Goal: Check status: Check status

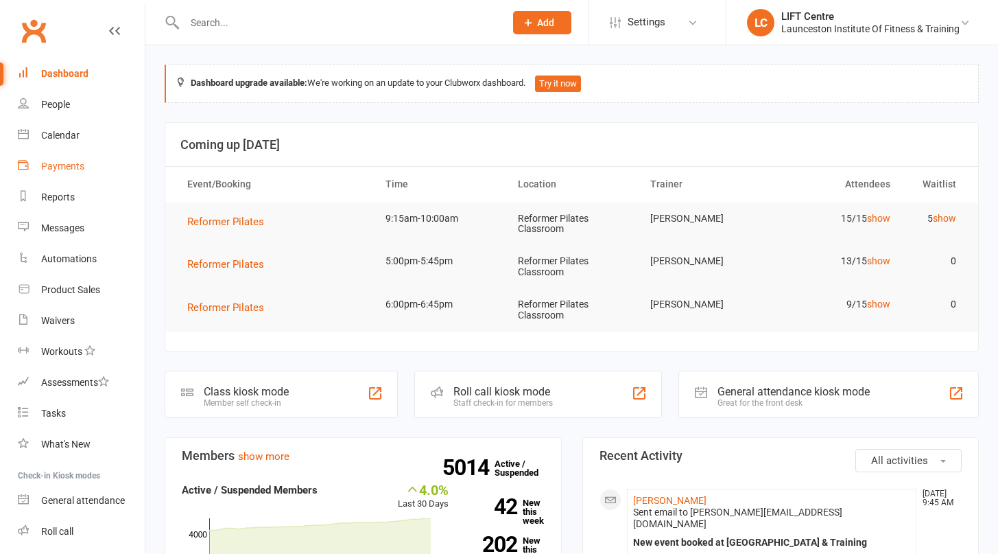
click at [70, 169] on div "Payments" at bounding box center [62, 166] width 43 height 11
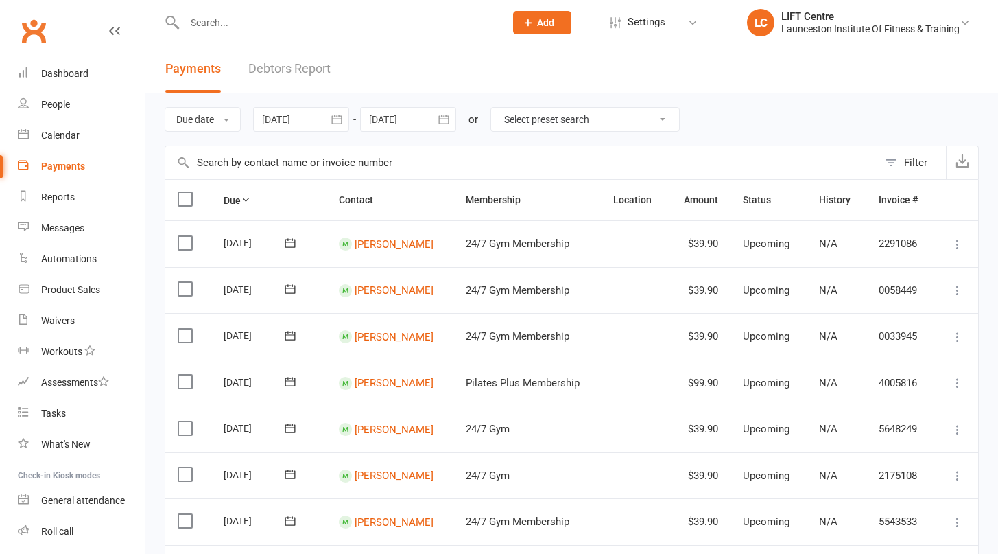
click at [571, 119] on select "Select preset search All failures All skipped payments All pending payments Suc…" at bounding box center [585, 119] width 188 height 23
select select "0"
click option "All failures" at bounding box center [0, 0] width 0 height 0
type input "[DATE]"
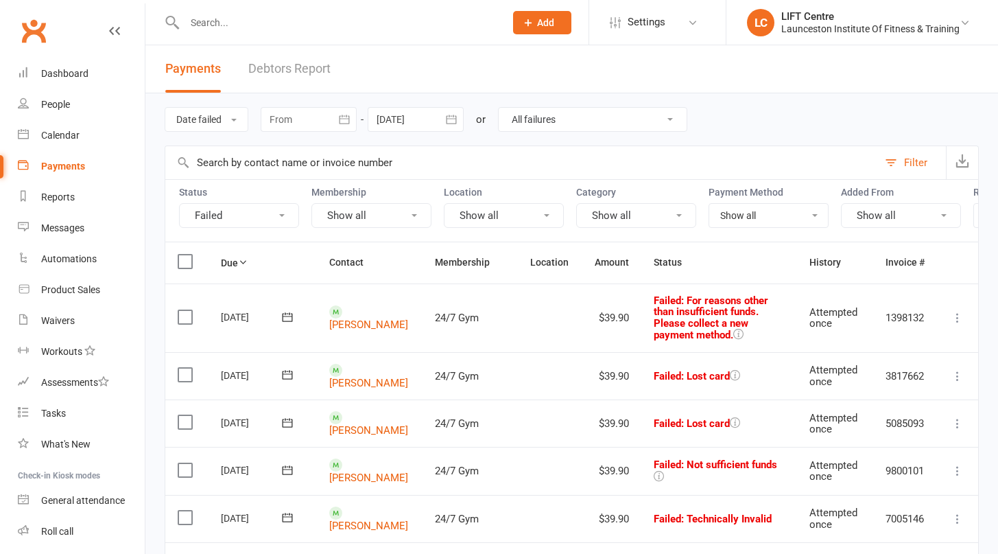
click at [309, 121] on div at bounding box center [309, 119] width 96 height 25
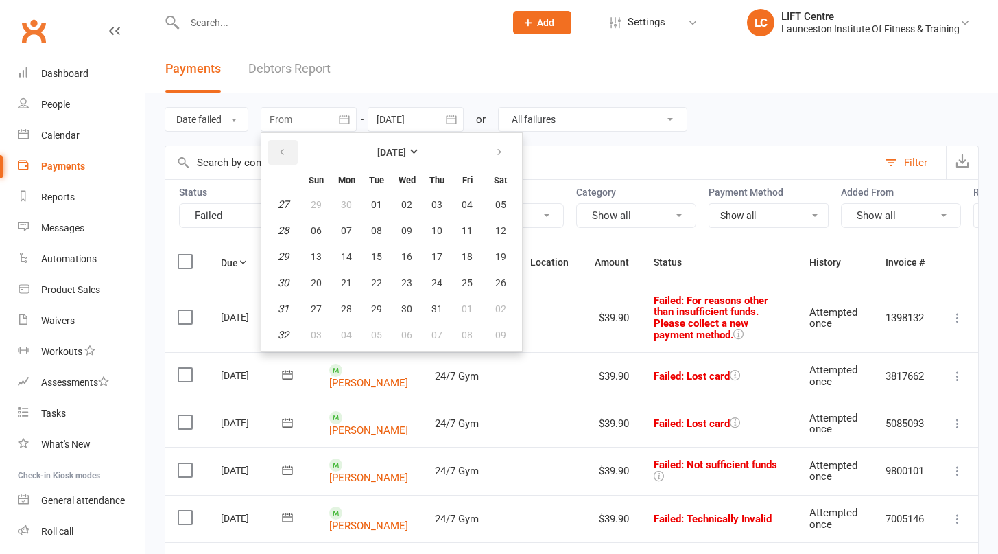
click at [281, 147] on icon "button" at bounding box center [282, 152] width 10 height 11
click at [498, 152] on icon "button" at bounding box center [500, 152] width 10 height 11
click at [375, 200] on span "01" at bounding box center [376, 204] width 11 height 11
type input "[DATE]"
select select
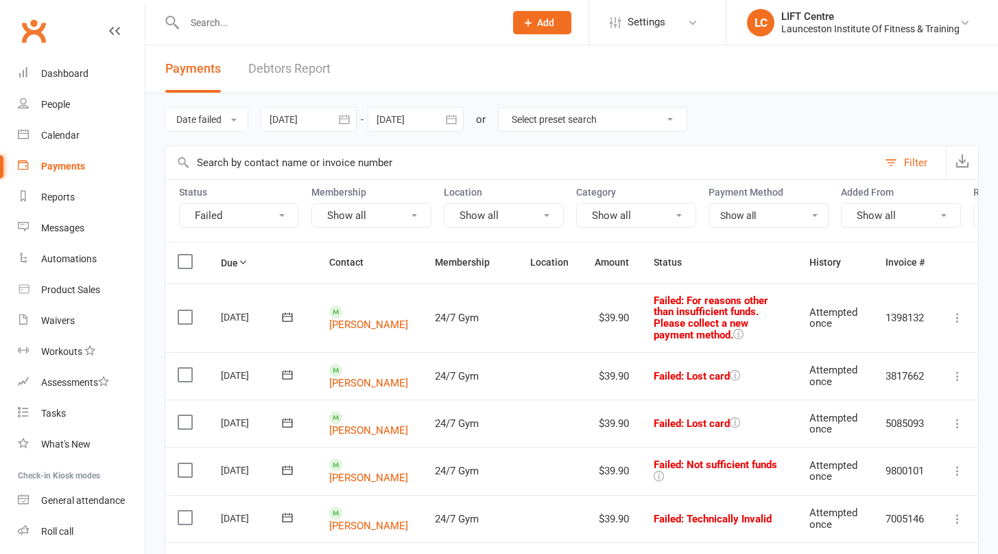
click at [411, 110] on div at bounding box center [416, 119] width 96 height 25
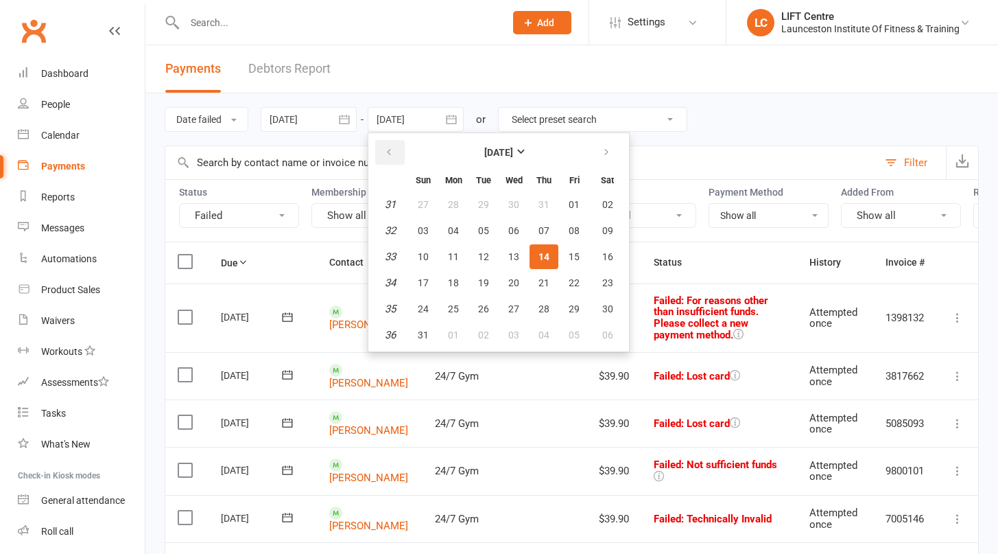
click at [382, 151] on button "button" at bounding box center [389, 152] width 29 height 25
click at [545, 310] on span "31" at bounding box center [544, 308] width 11 height 11
type input "[DATE]"
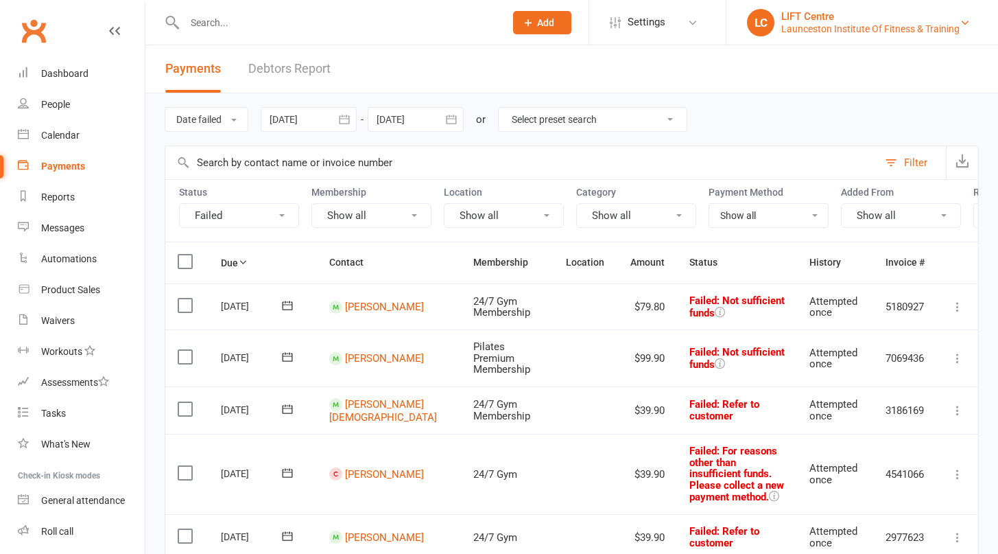
click at [828, 29] on div "Launceston Institute Of Fitness & Training" at bounding box center [870, 29] width 178 height 12
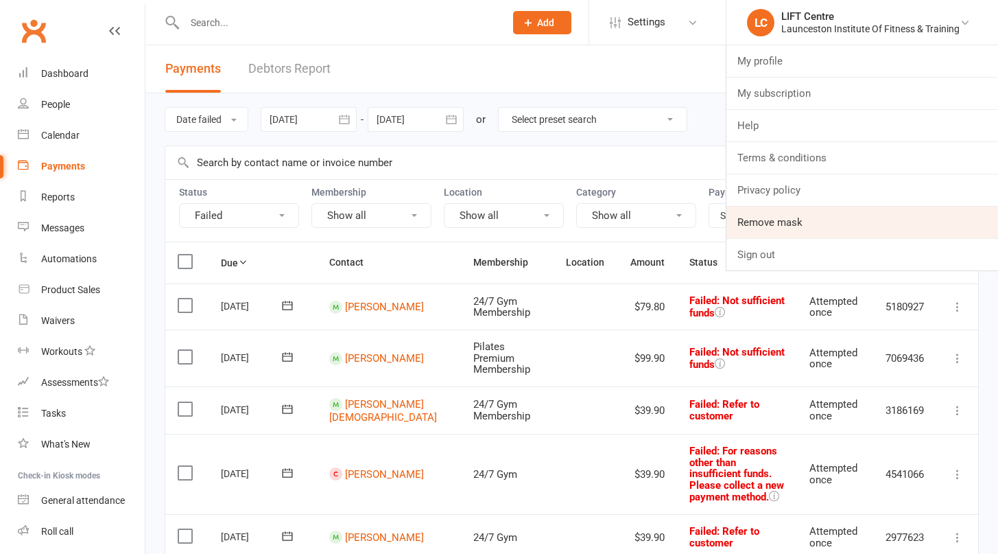
click at [823, 226] on link "Remove mask" at bounding box center [862, 222] width 272 height 32
